Goal: Task Accomplishment & Management: Manage account settings

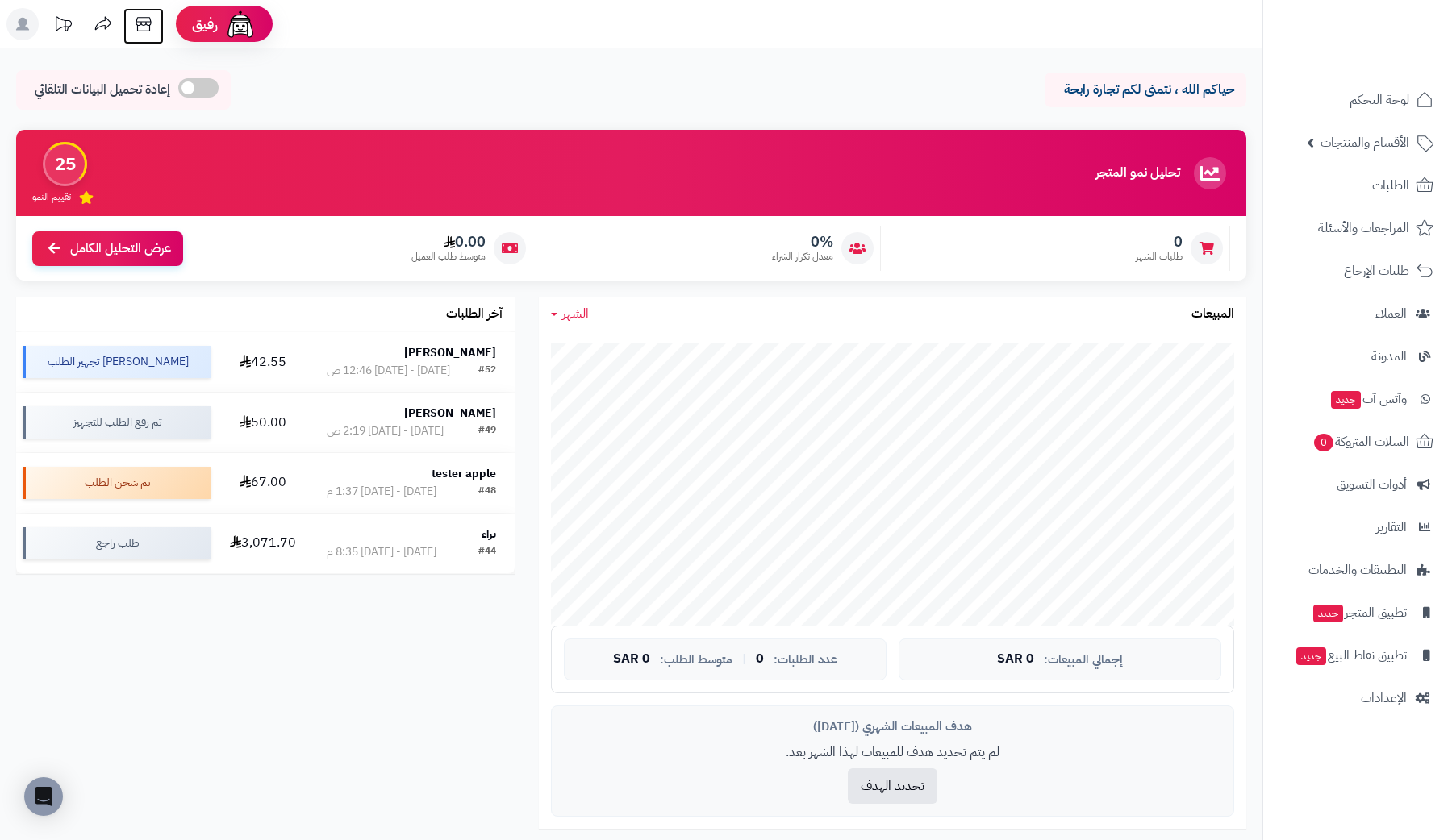
click at [141, 30] on icon at bounding box center [143, 24] width 33 height 33
click at [1400, 568] on span "التطبيقات والخدمات" at bounding box center [1357, 570] width 98 height 23
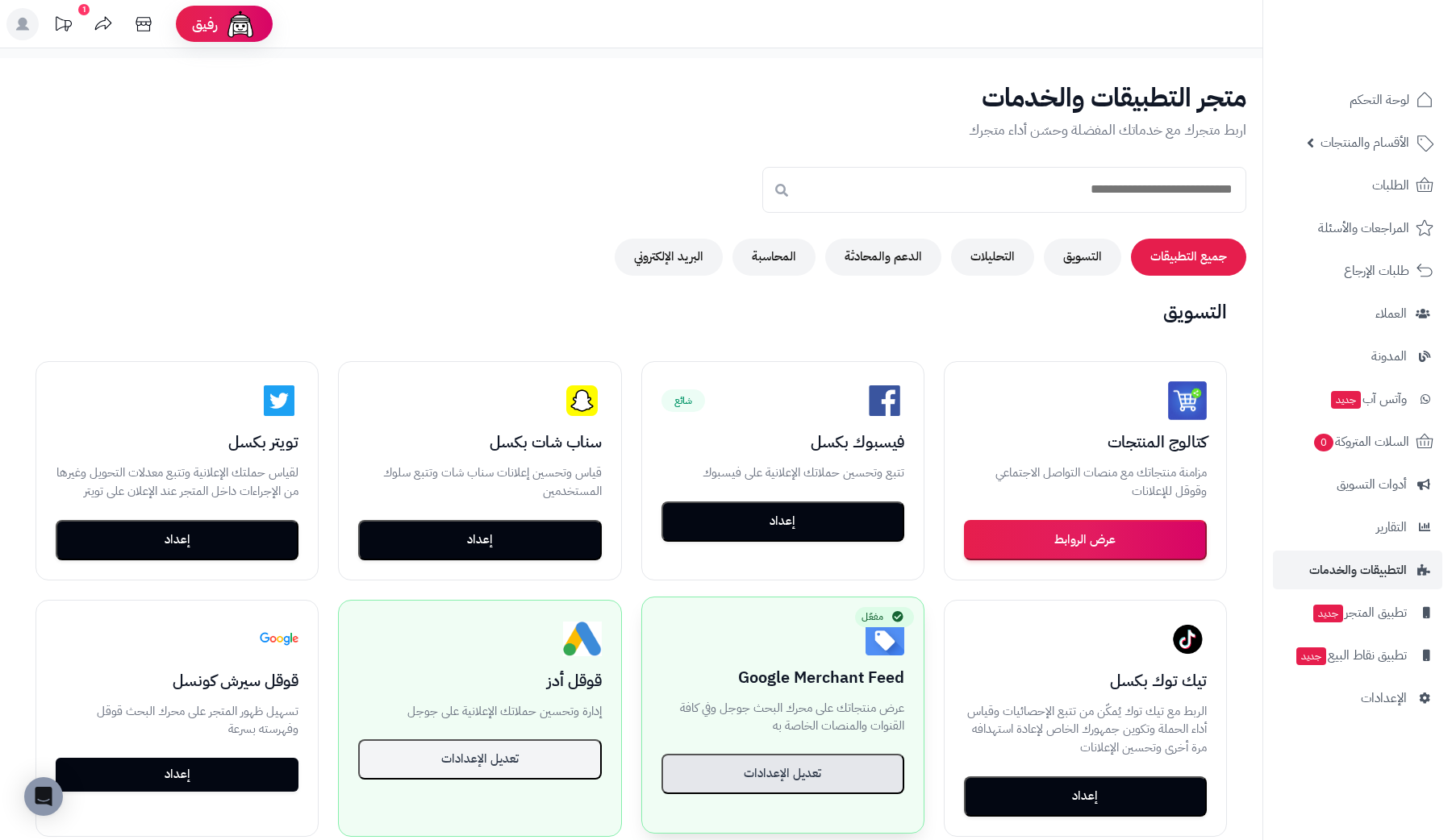
click at [838, 764] on button "تعديل الإعدادات" at bounding box center [782, 774] width 243 height 40
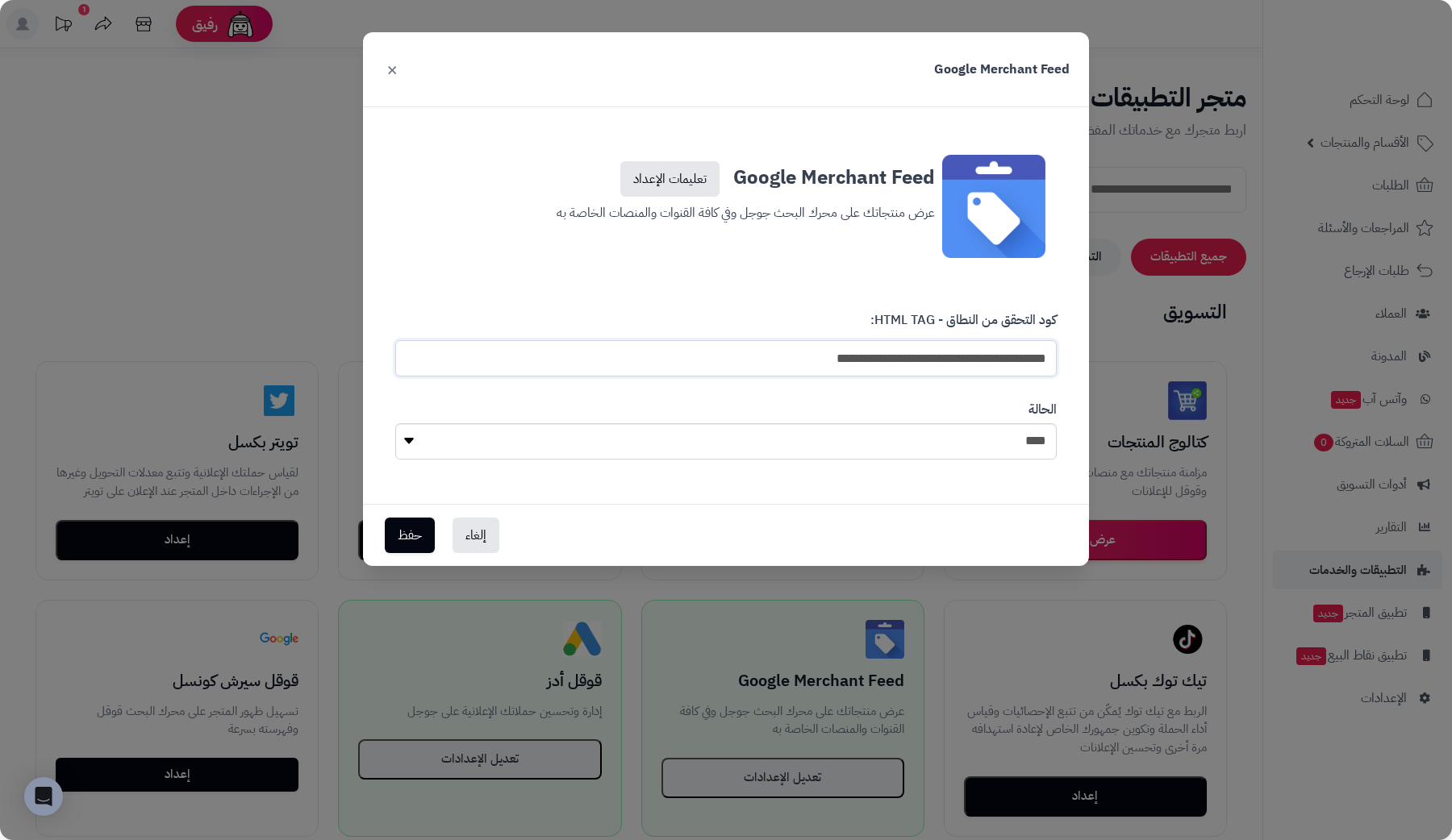
click at [968, 367] on input "**********" at bounding box center [726, 358] width 661 height 36
paste input "**********"
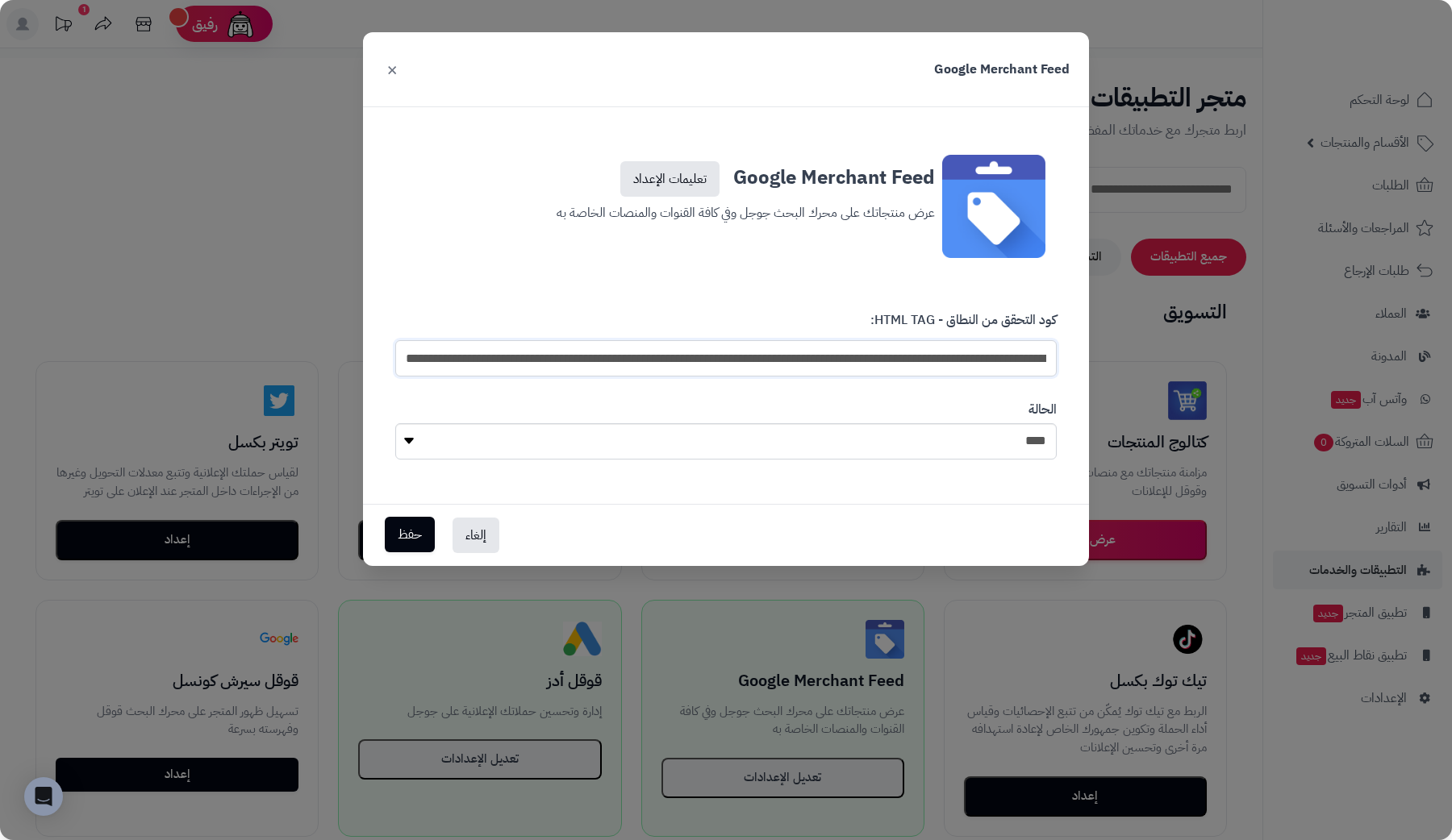
type input "**********"
click at [425, 532] on button "حفظ" at bounding box center [410, 534] width 50 height 35
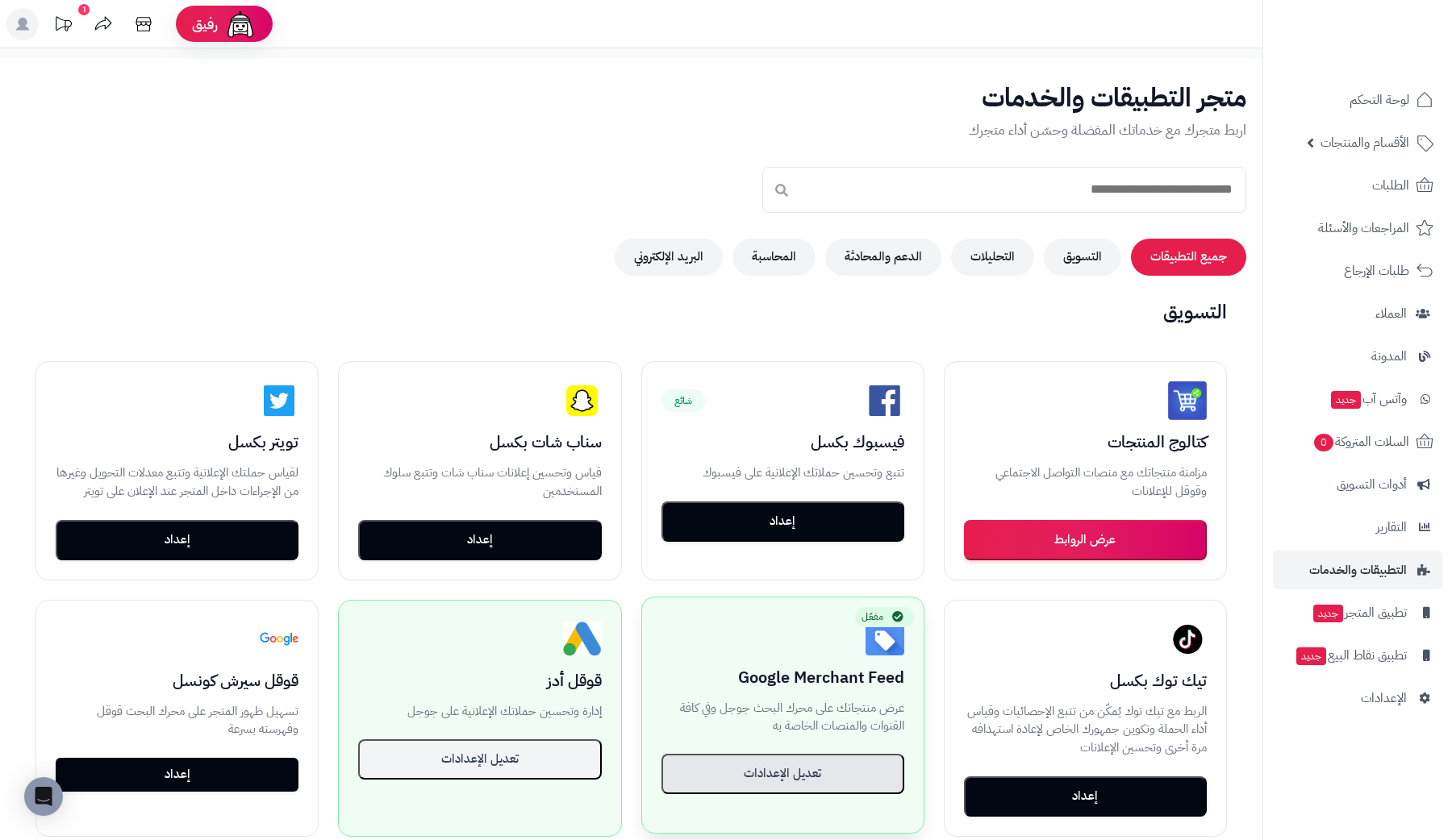
click at [766, 769] on button "تعديل الإعدادات" at bounding box center [782, 774] width 243 height 40
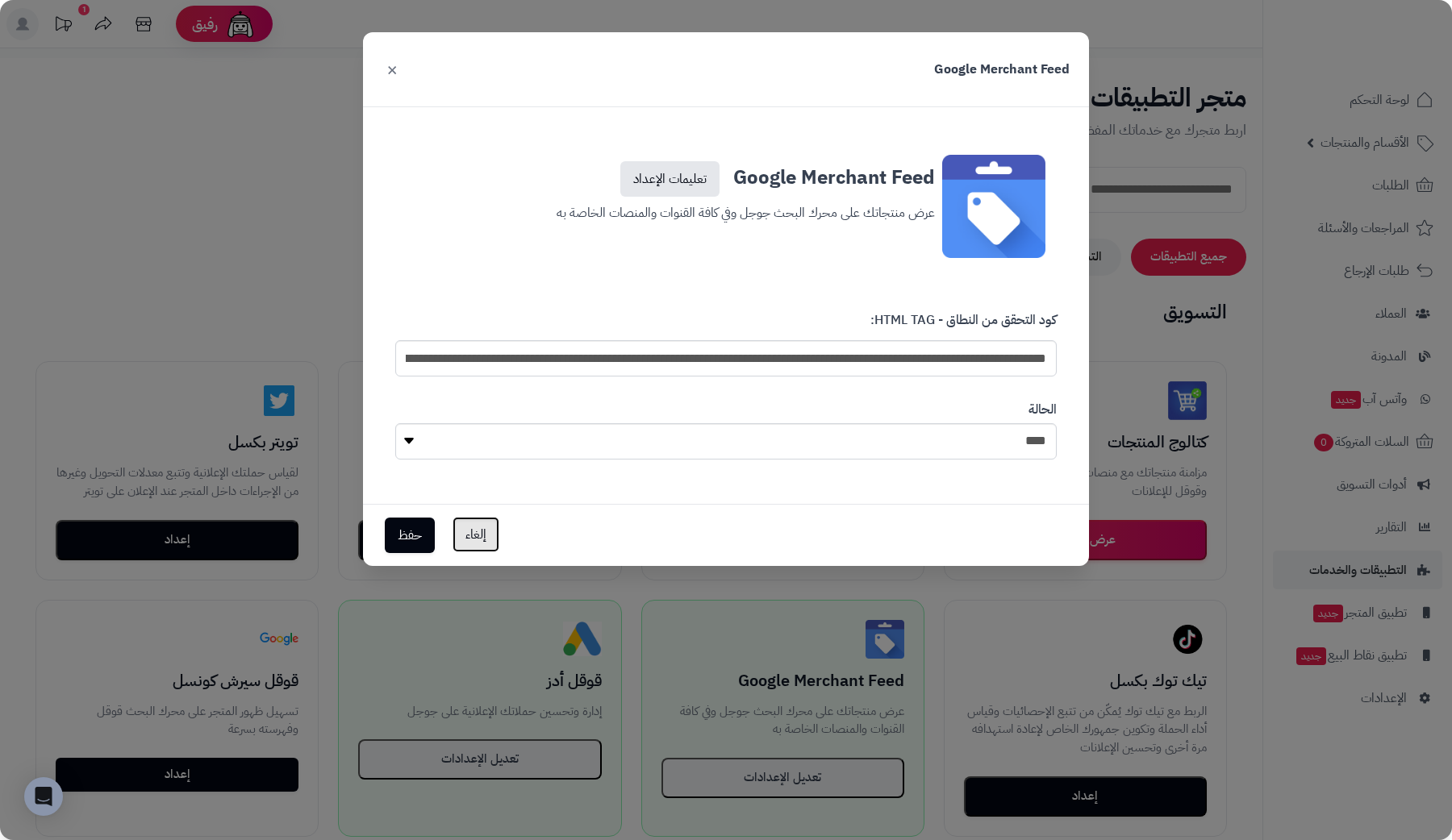
click at [473, 536] on button "إلغاء" at bounding box center [476, 534] width 47 height 35
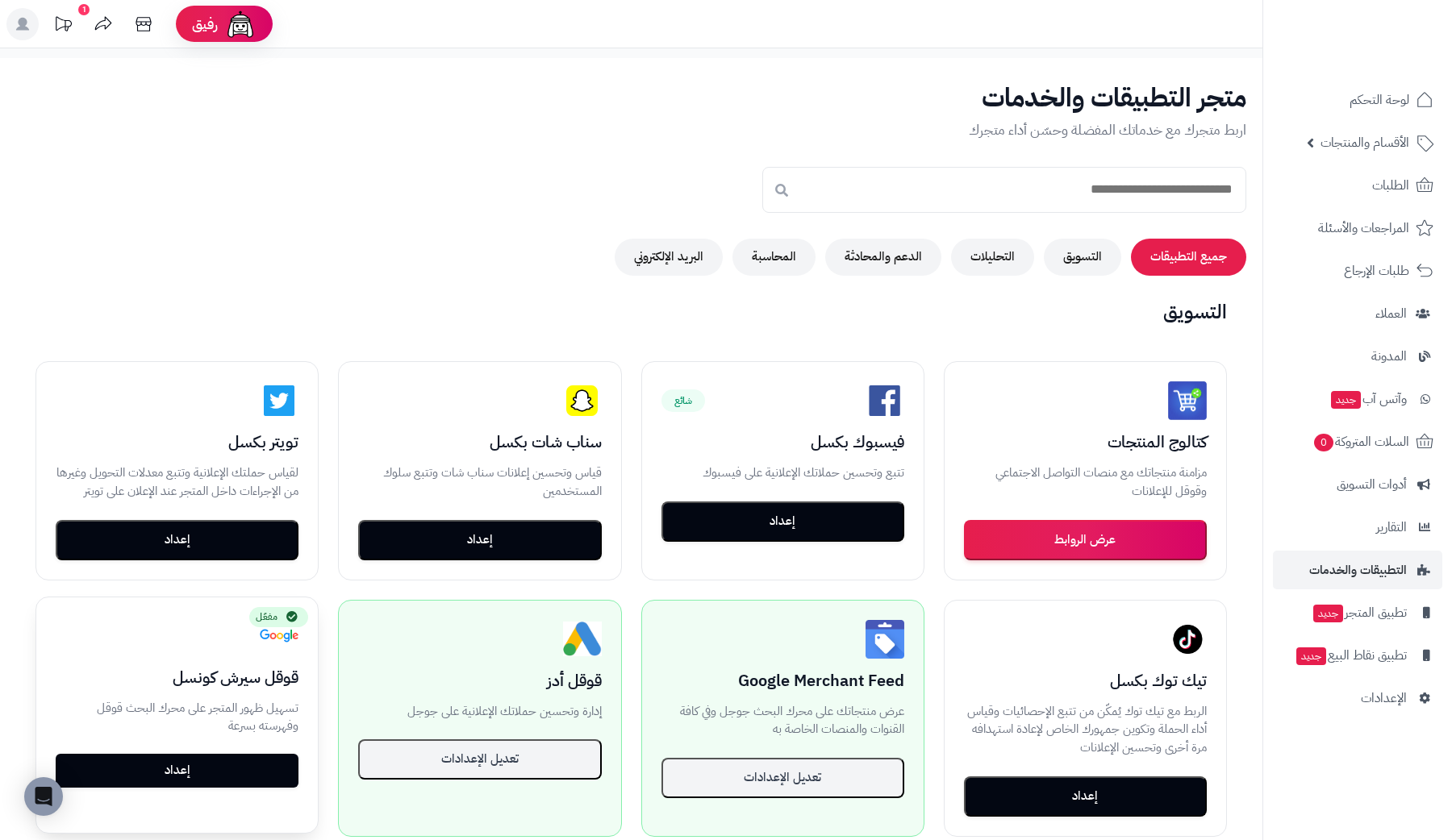
click at [250, 765] on link "إعداد" at bounding box center [177, 771] width 243 height 34
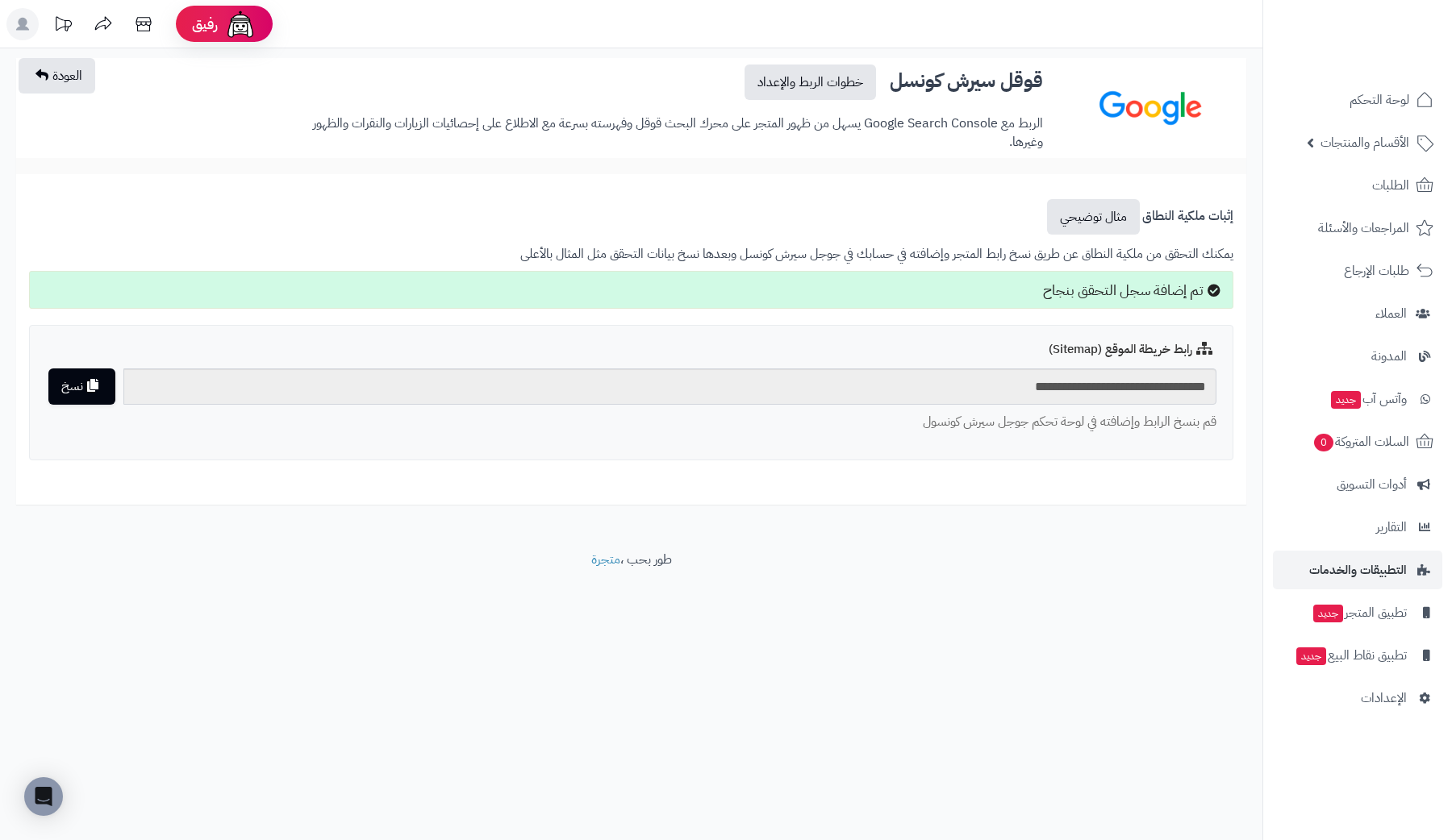
drag, startPoint x: 1178, startPoint y: 178, endPoint x: 1169, endPoint y: 156, distance: 23.8
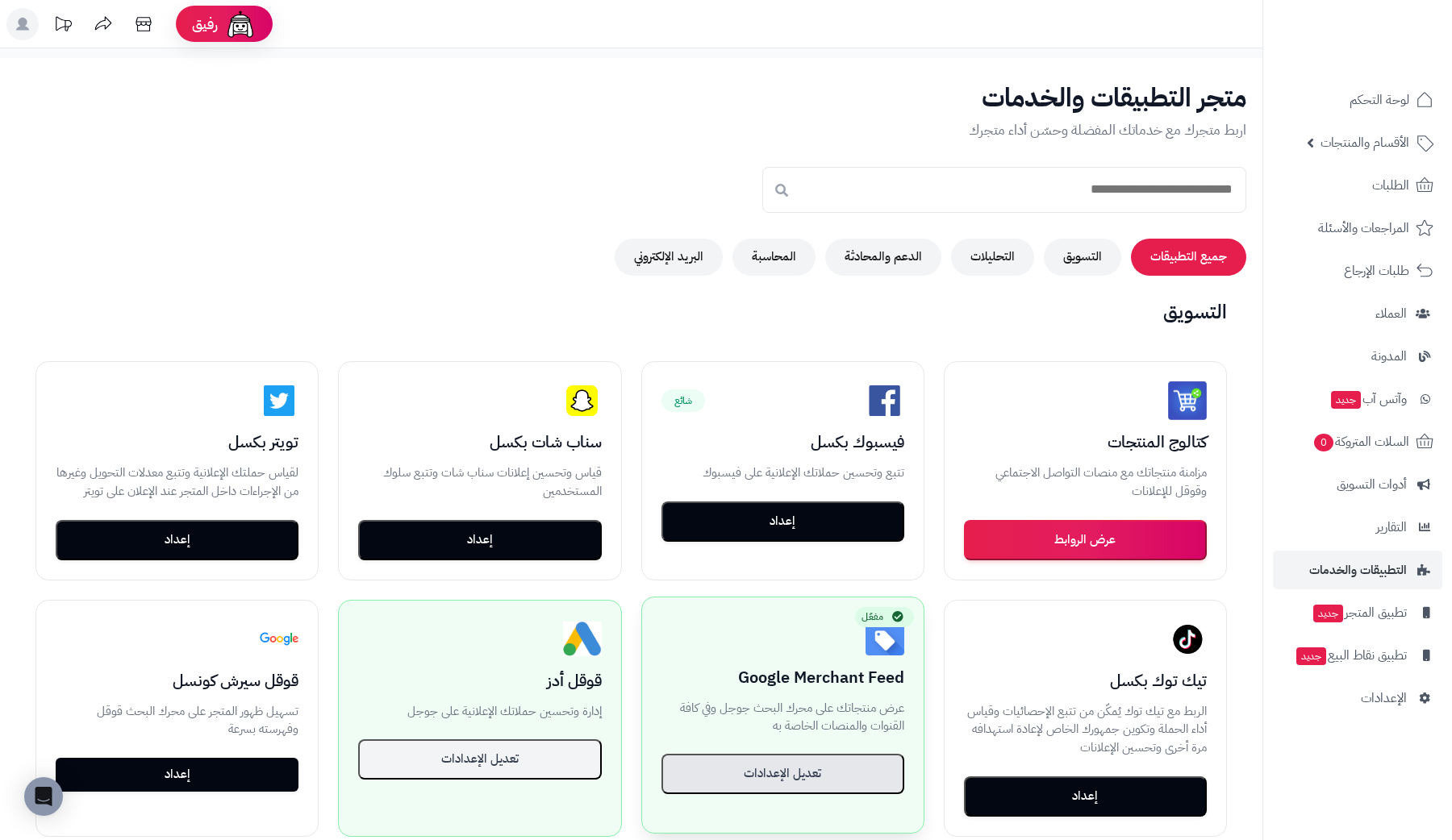
click at [848, 766] on button "تعديل الإعدادات" at bounding box center [782, 774] width 243 height 40
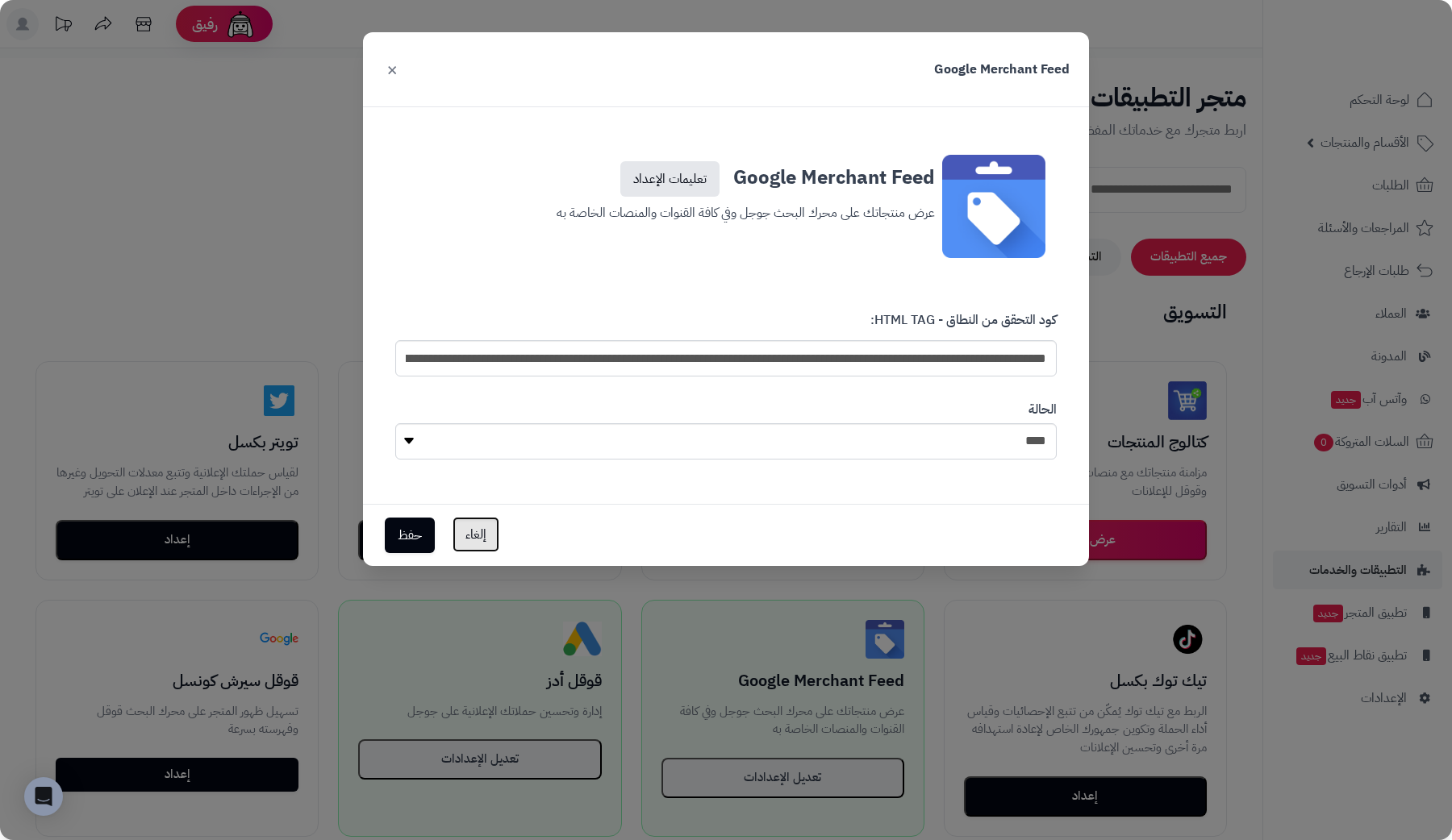
click at [470, 539] on button "إلغاء" at bounding box center [476, 534] width 47 height 35
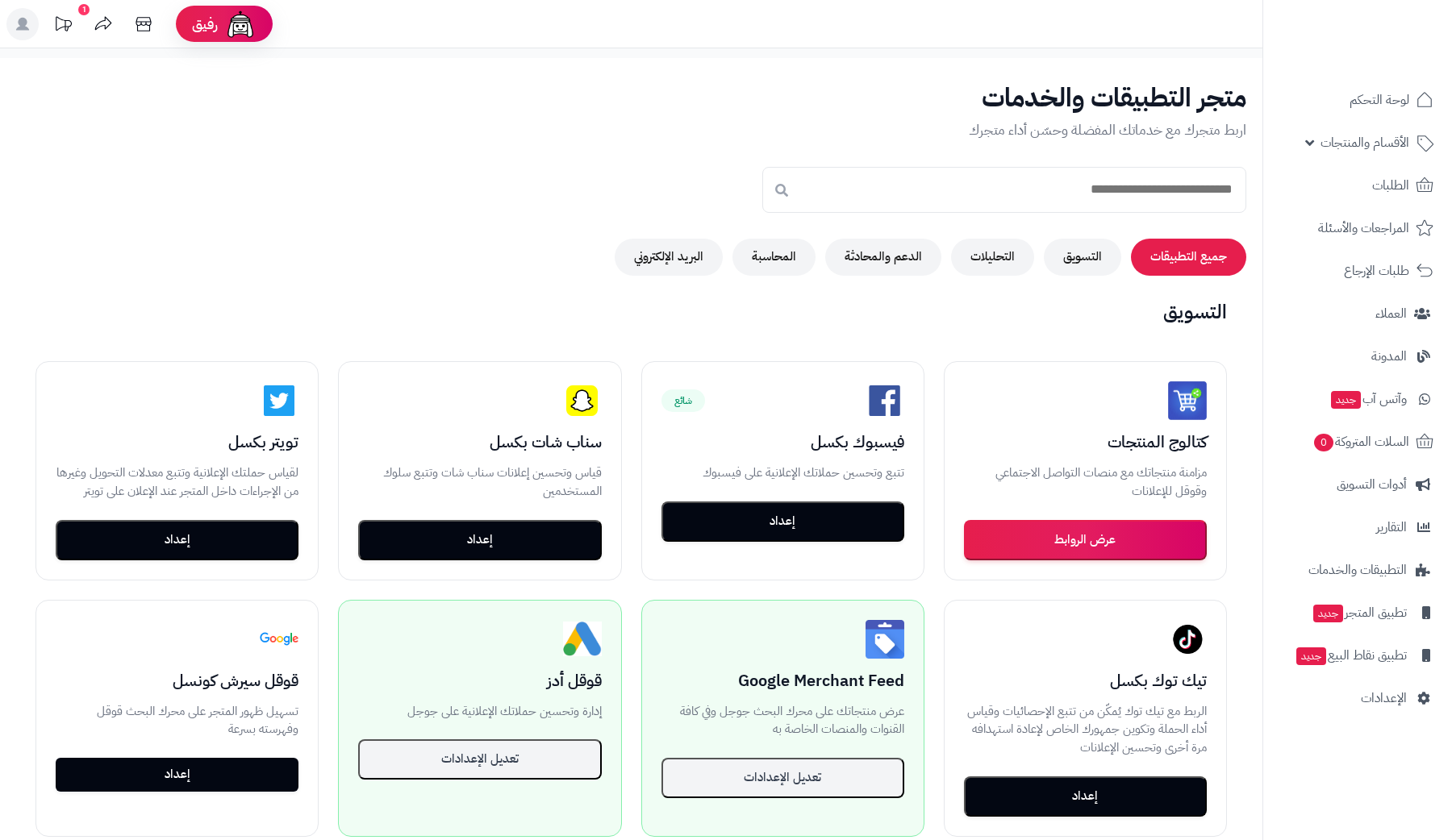
click at [81, 18] on link "1" at bounding box center [63, 25] width 40 height 36
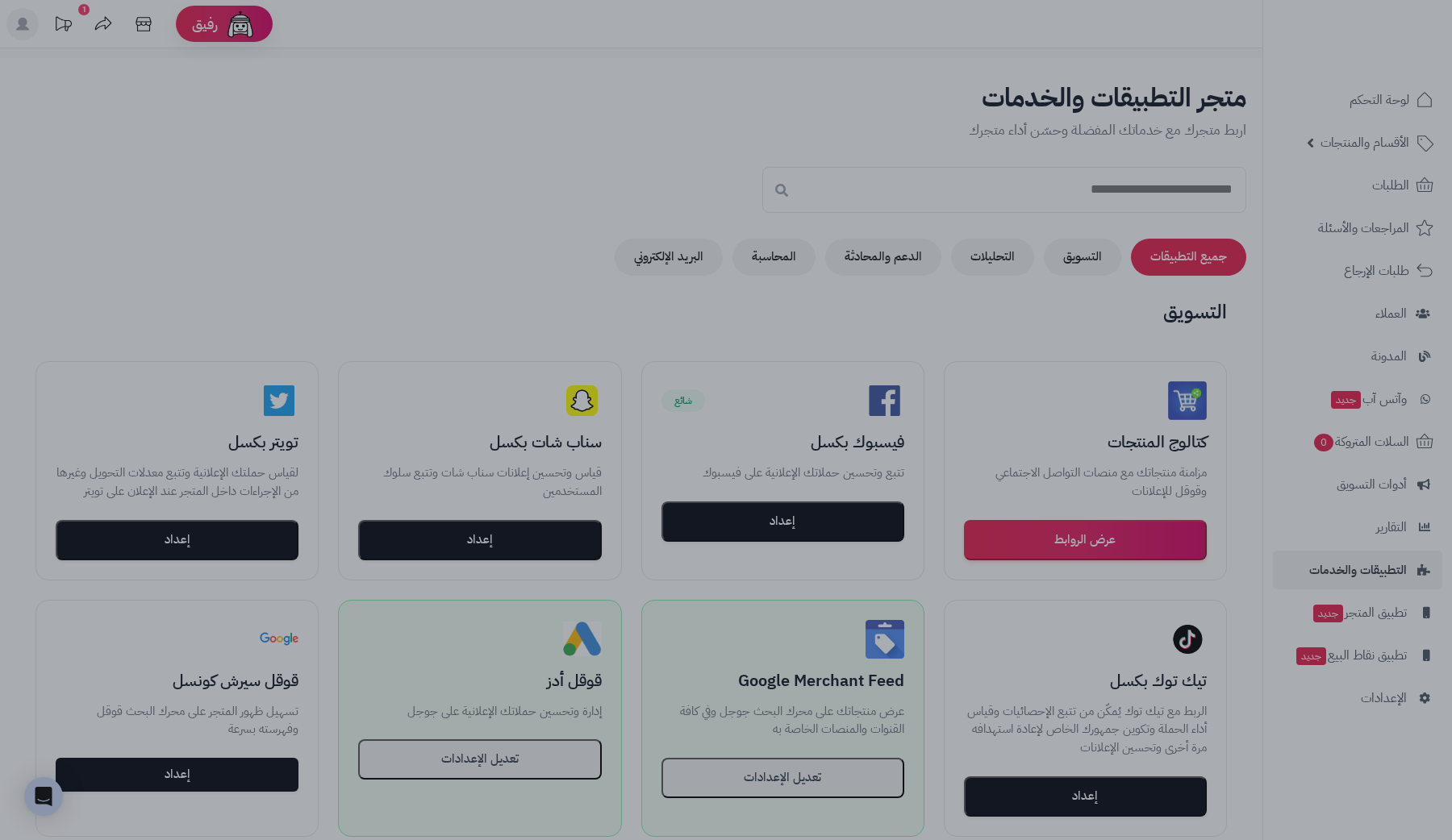
click at [484, 177] on div at bounding box center [726, 420] width 1452 height 840
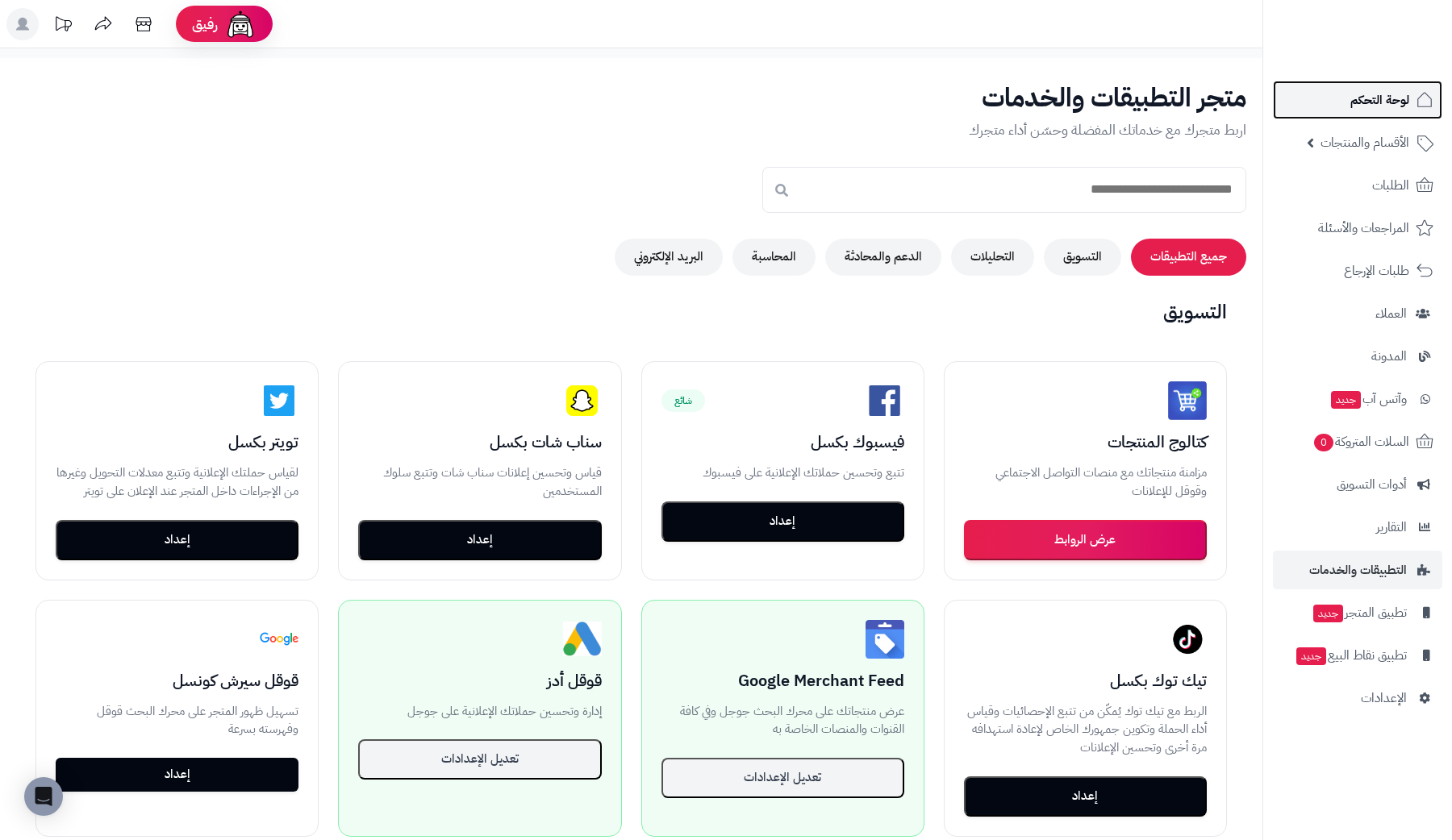
click at [1364, 87] on link "لوحة التحكم" at bounding box center [1357, 100] width 170 height 39
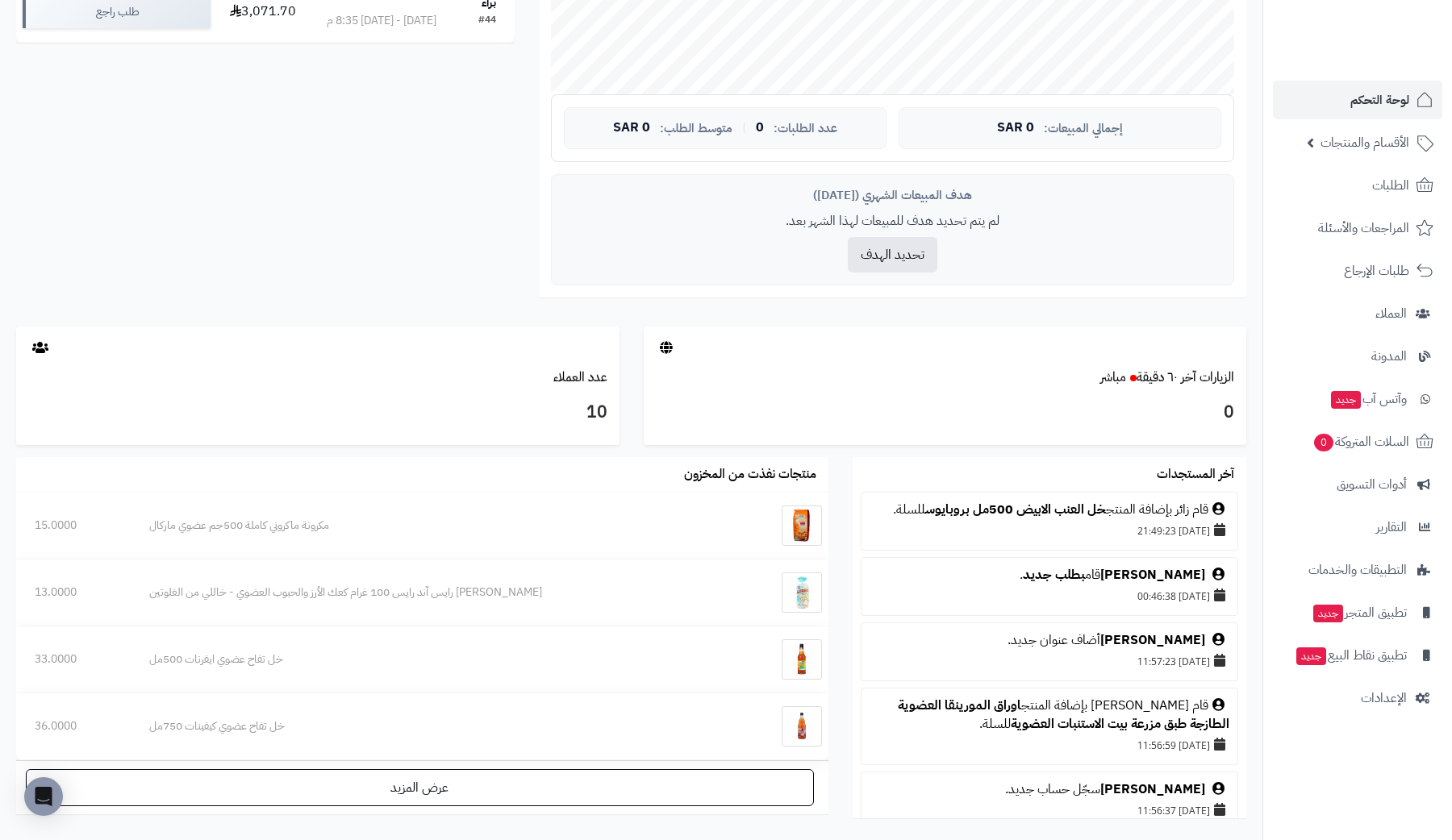
scroll to position [636, 0]
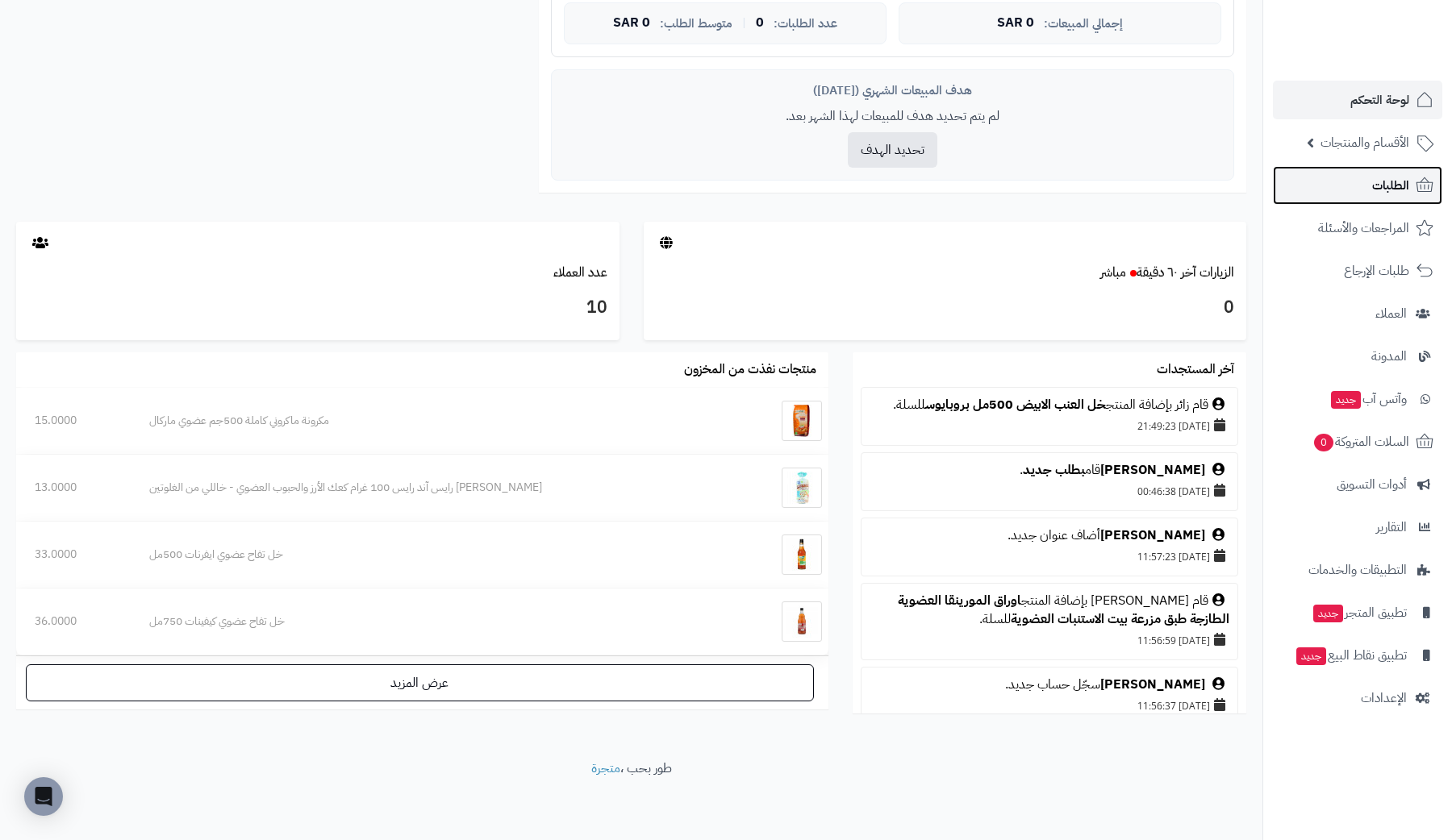
click at [1415, 192] on icon at bounding box center [1425, 185] width 19 height 19
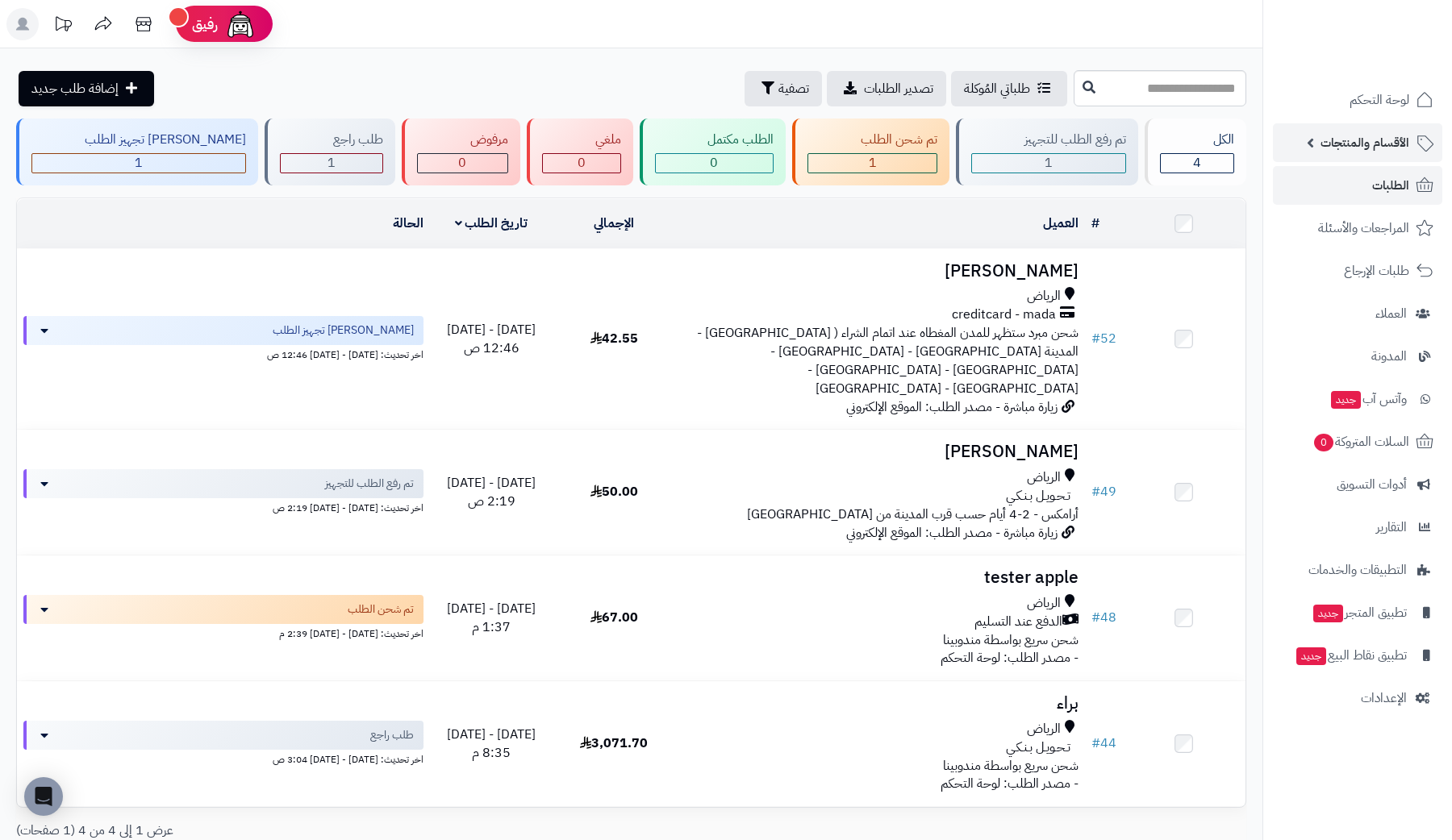
click at [1402, 144] on span "الأقسام والمنتجات" at bounding box center [1364, 143] width 89 height 23
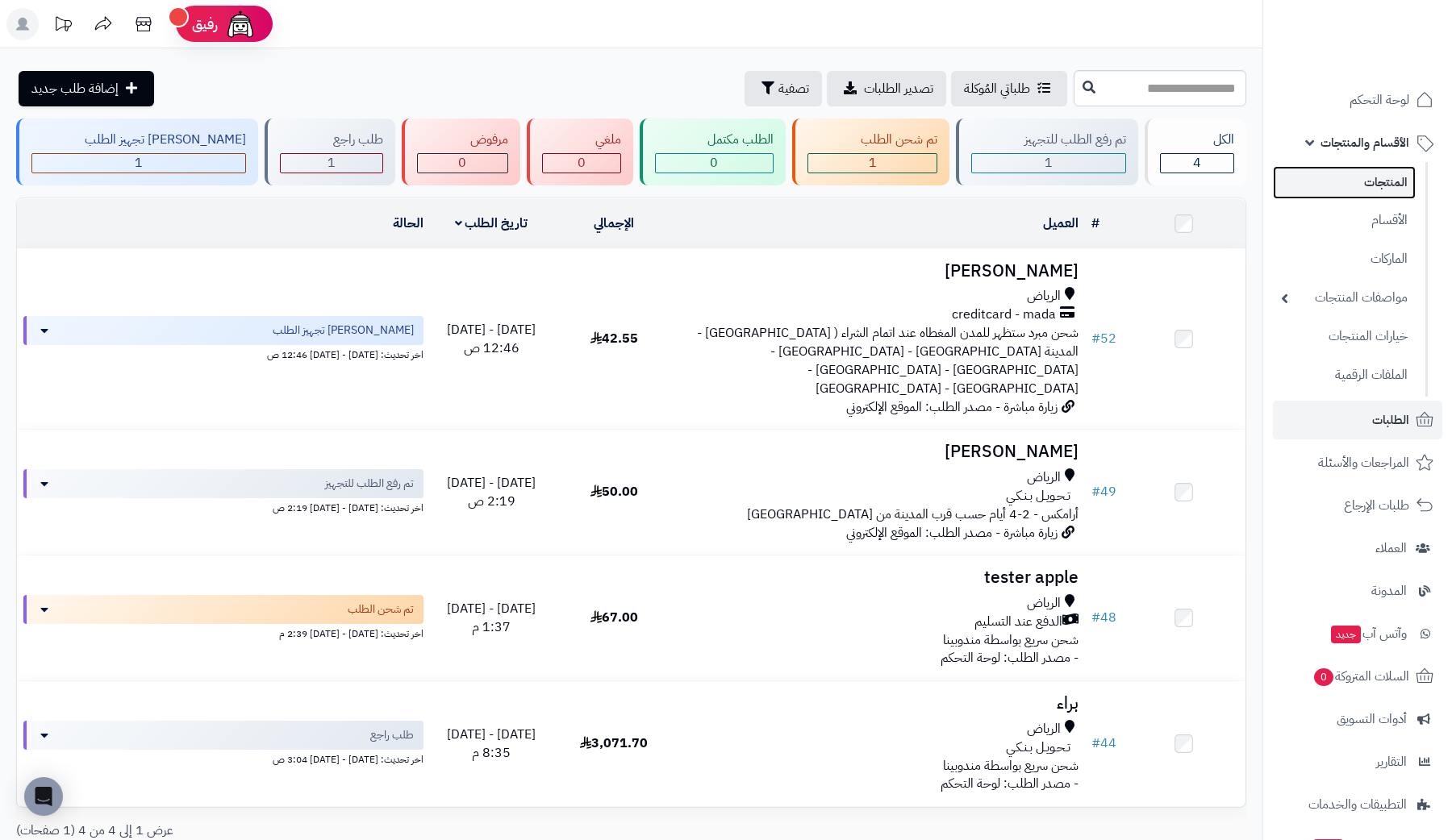
click at [1390, 171] on link "المنتجات" at bounding box center [1344, 183] width 142 height 33
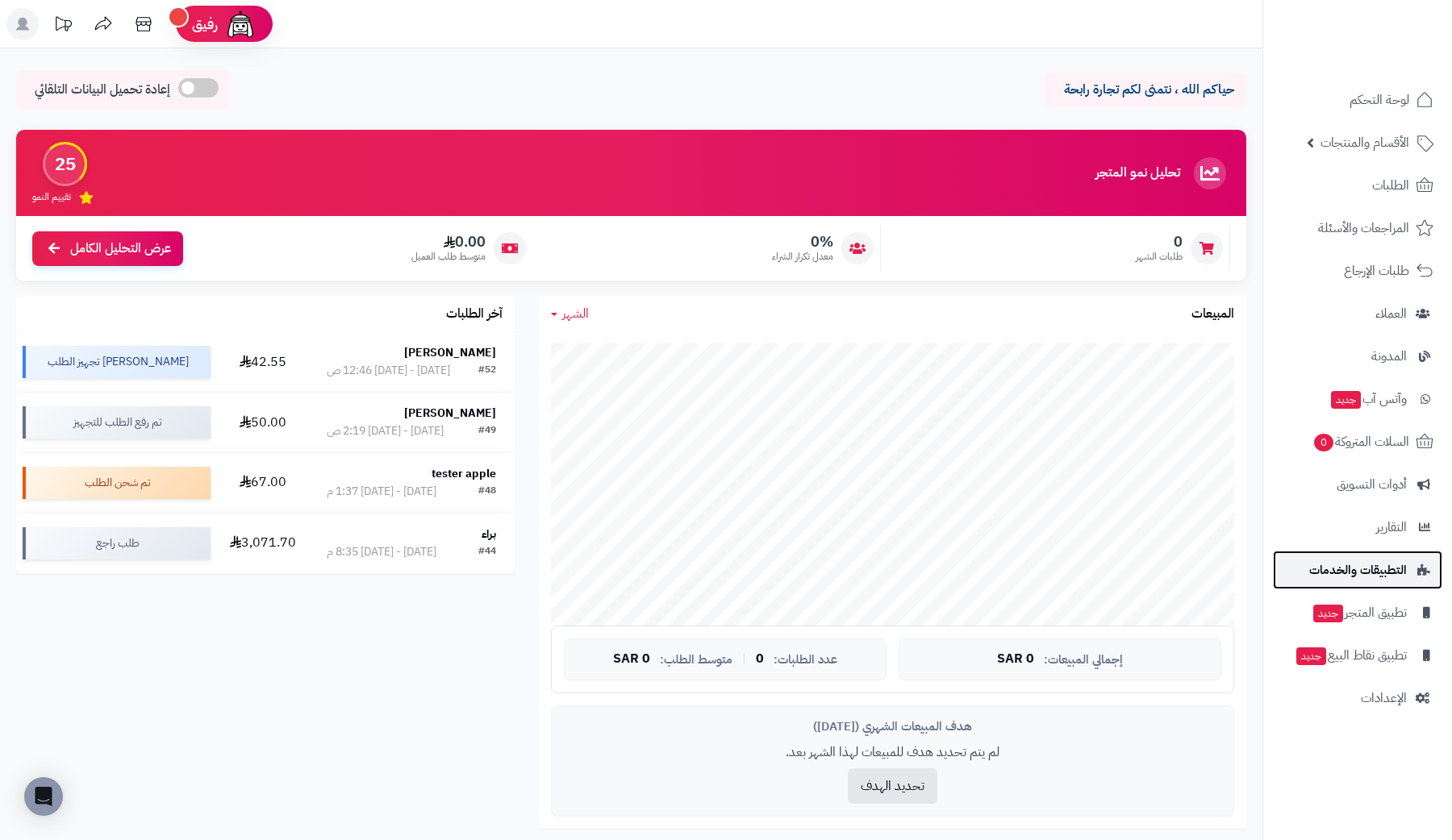
click at [1391, 562] on span "التطبيقات والخدمات" at bounding box center [1357, 570] width 98 height 23
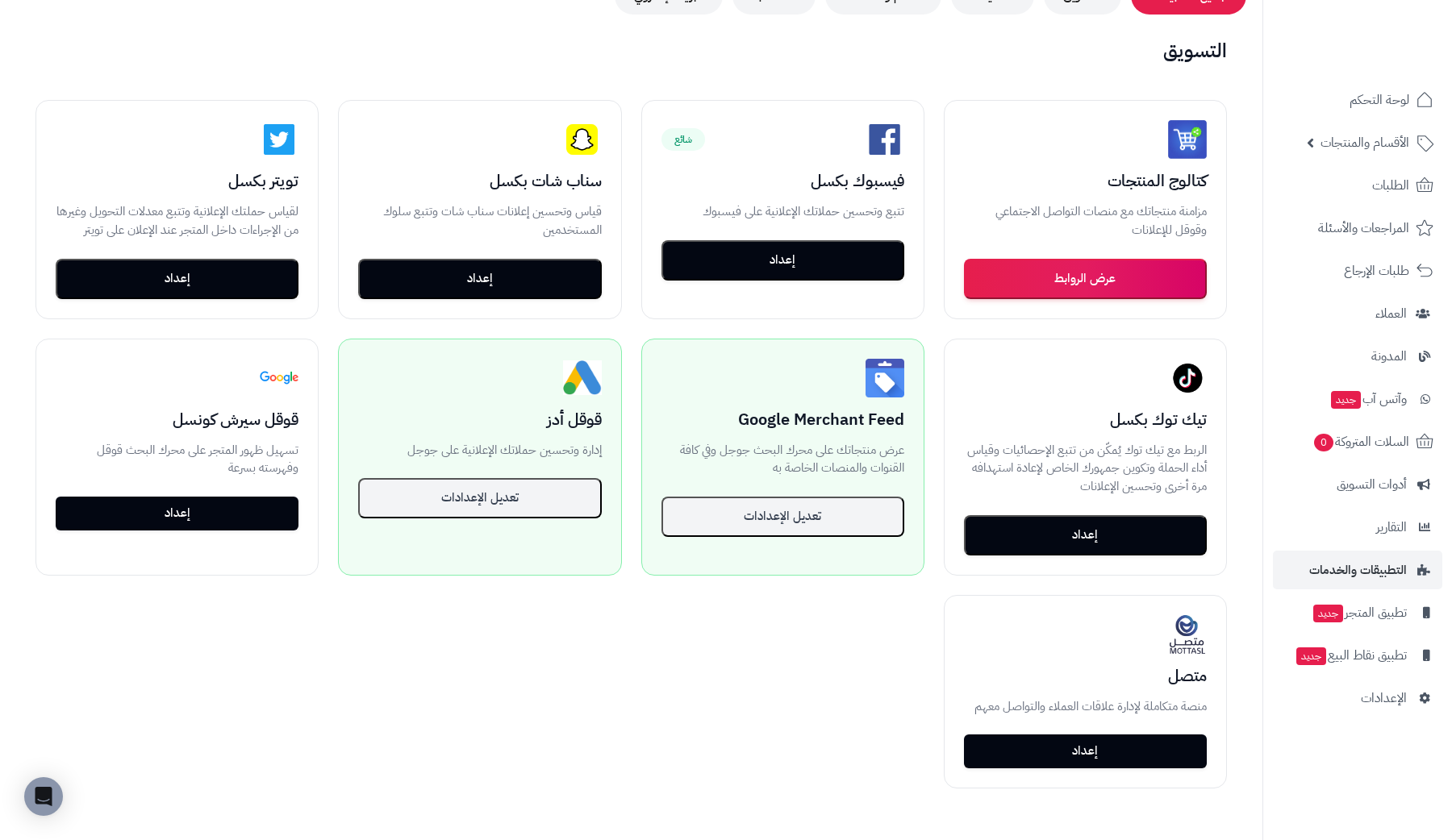
scroll to position [315, 0]
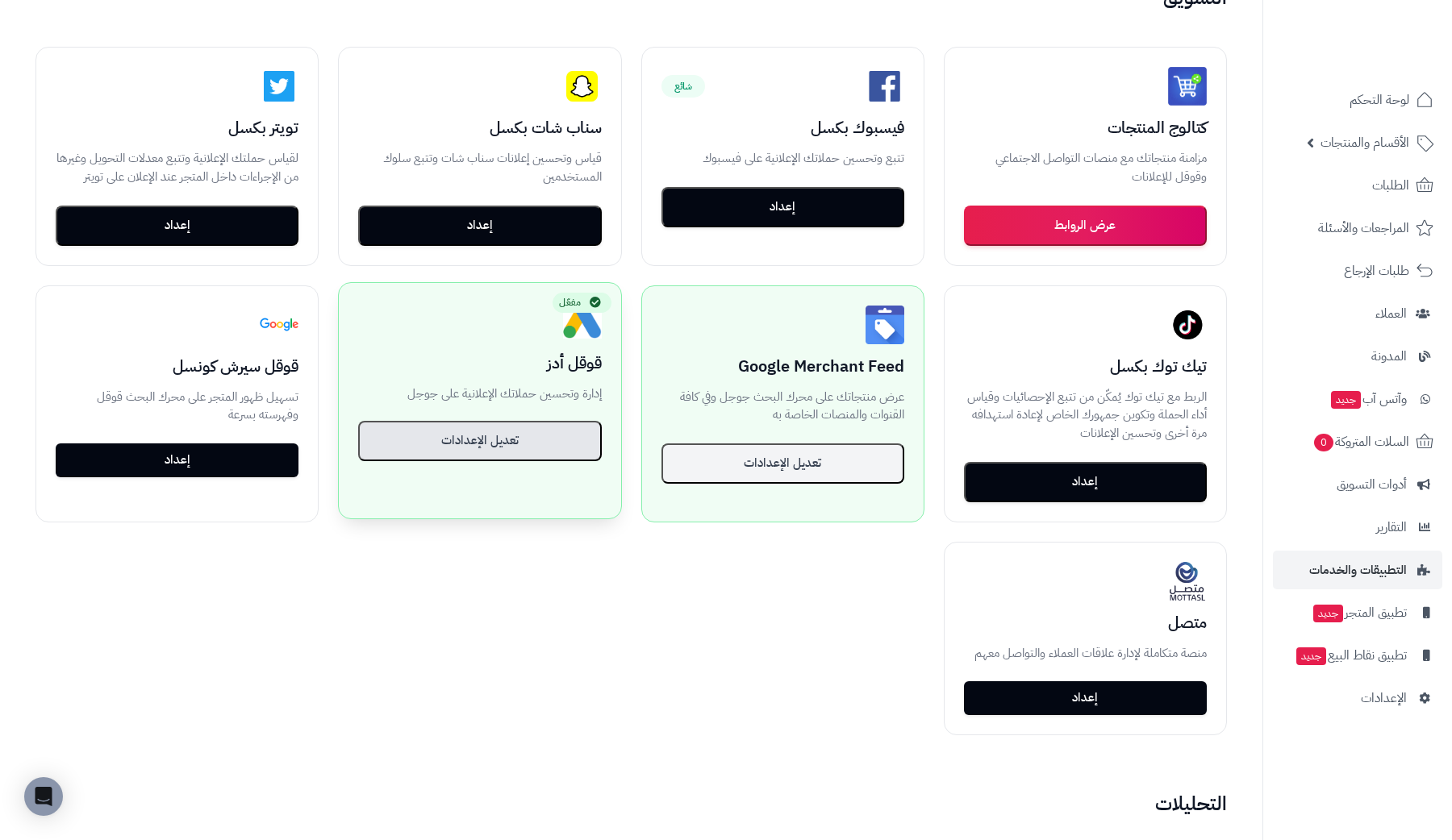
click at [495, 432] on button "تعديل الإعدادات" at bounding box center [479, 441] width 243 height 40
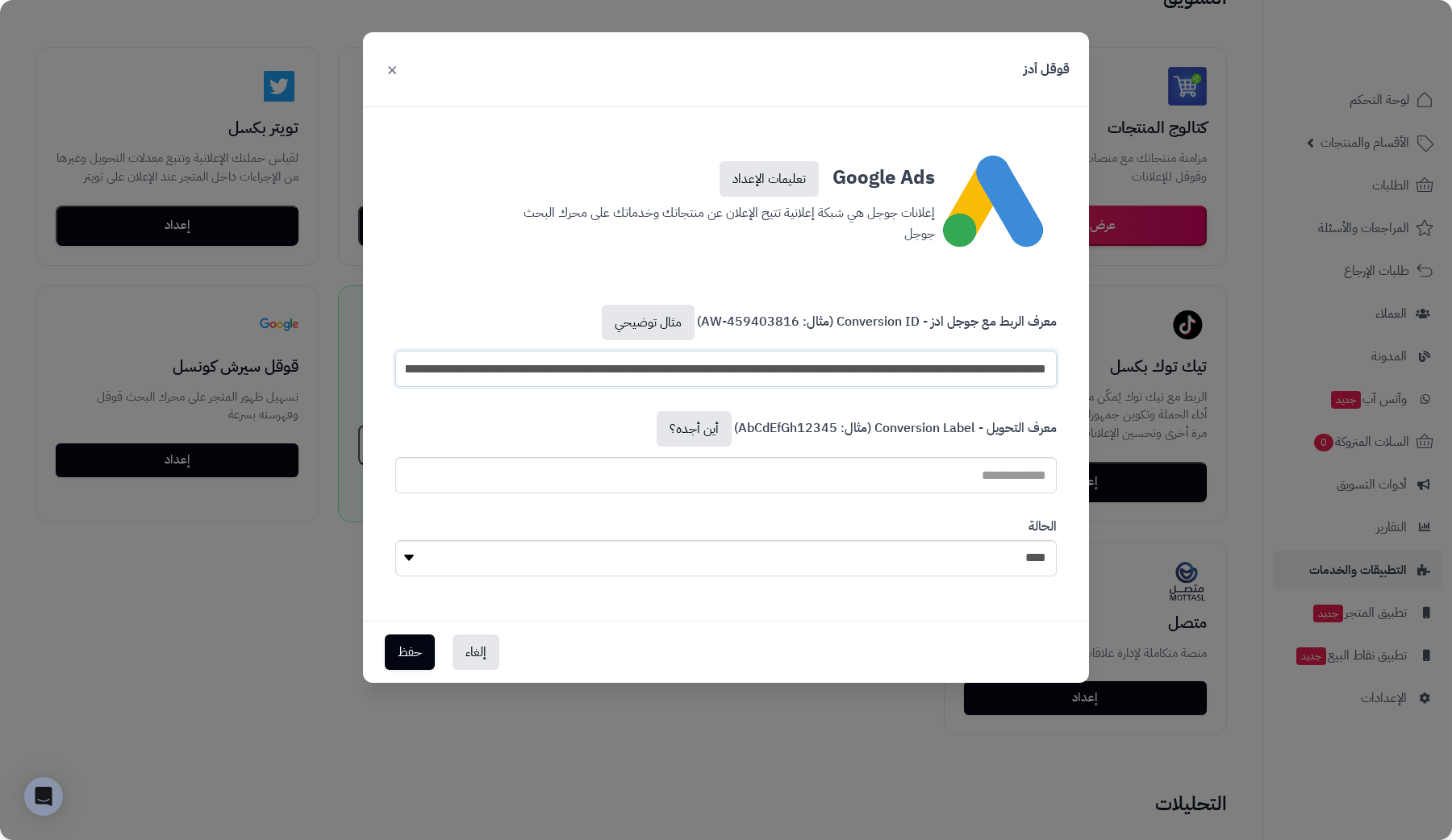
click at [728, 371] on input "**********" at bounding box center [726, 368] width 661 height 36
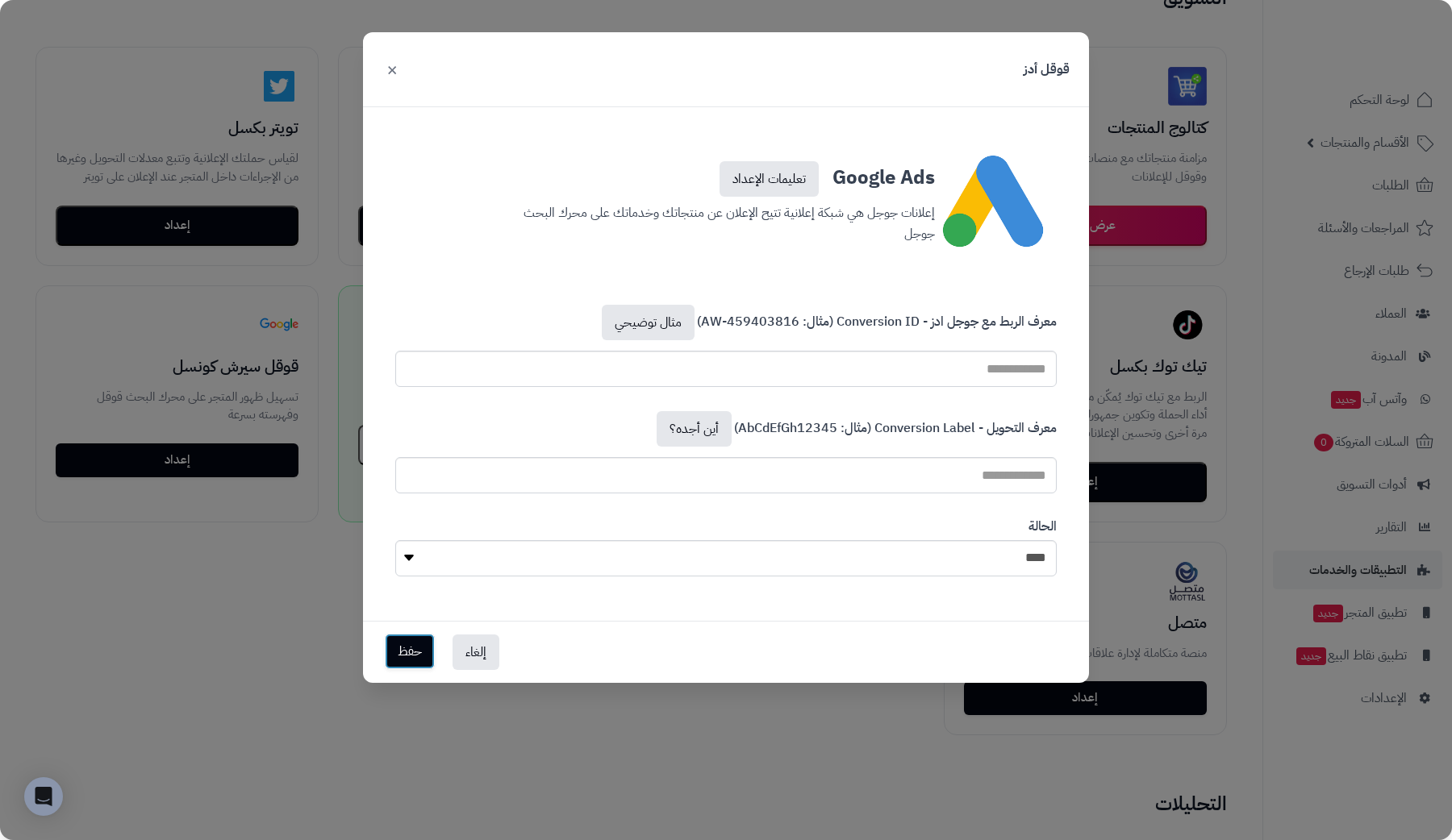
click at [404, 648] on button "حفظ" at bounding box center [410, 651] width 50 height 35
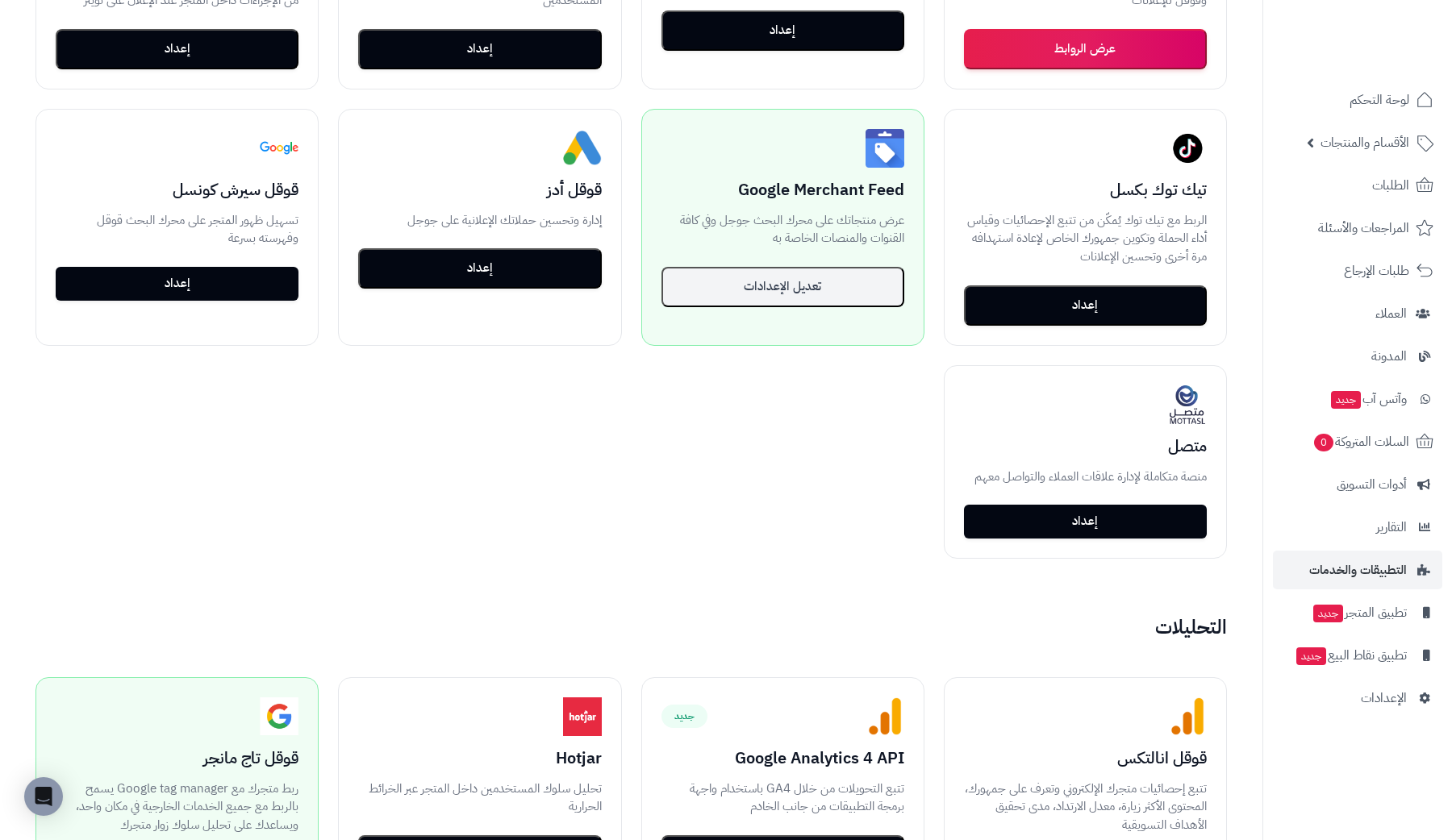
scroll to position [876, 0]
